Goal: Task Accomplishment & Management: Use online tool/utility

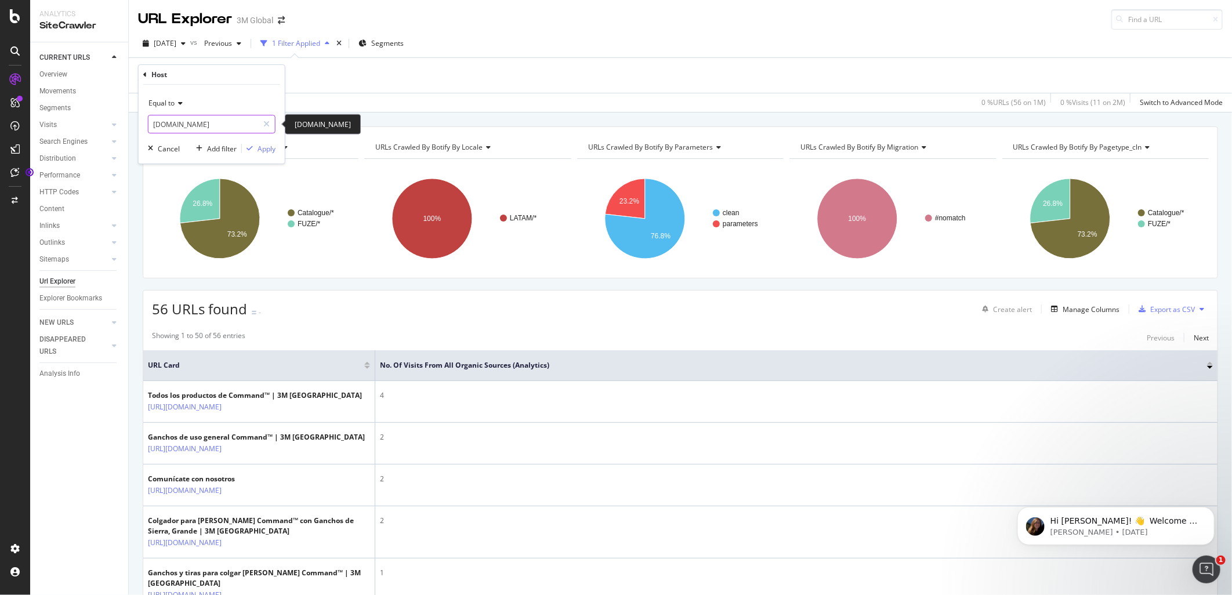
click at [212, 122] on input "[DOMAIN_NAME]" at bounding box center [204, 124] width 110 height 19
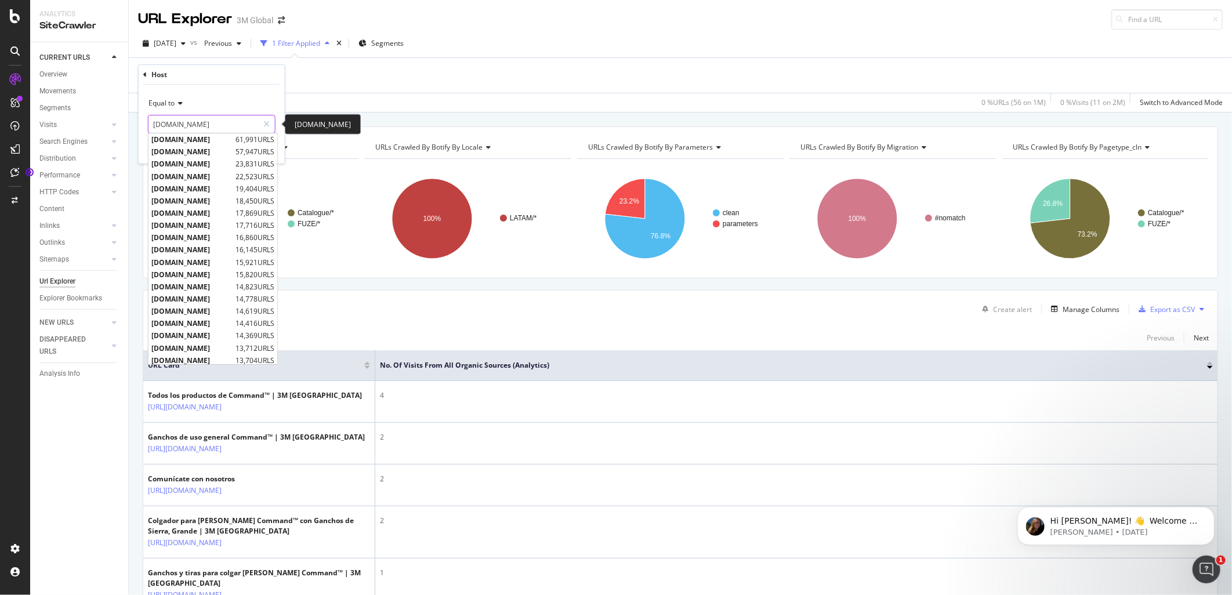
click at [212, 122] on input "[DOMAIN_NAME]" at bounding box center [204, 124] width 110 height 19
paste input "[URL][DOMAIN_NAME]"
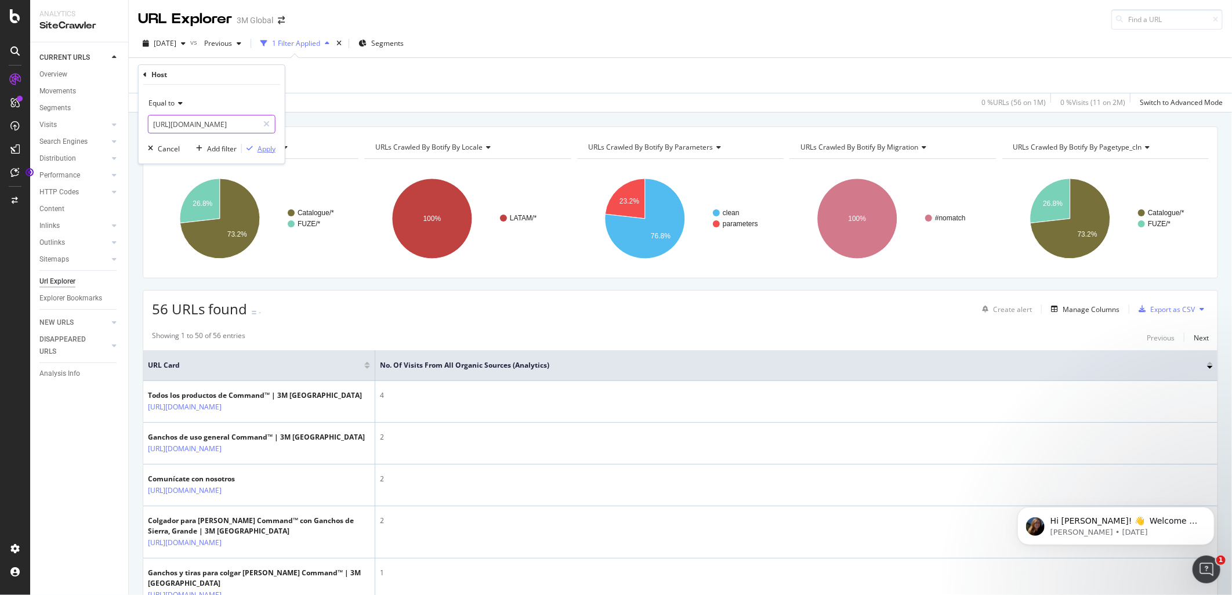
type input "[URL][DOMAIN_NAME]"
click at [266, 148] on div "Apply" at bounding box center [267, 149] width 18 height 10
